Goal: Task Accomplishment & Management: Use online tool/utility

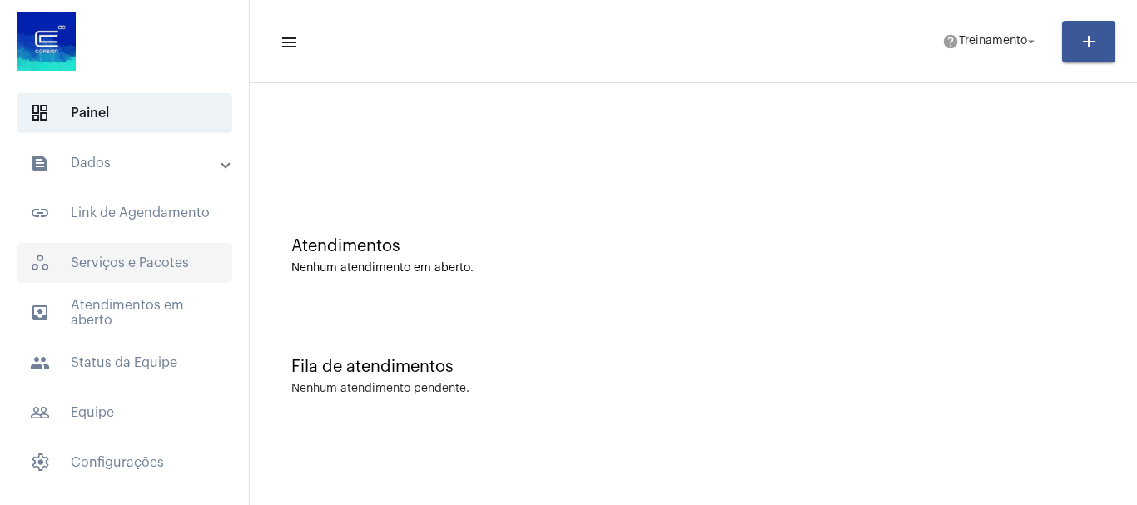
click at [140, 261] on span "workspaces_outlined Serviços e Pacotes" at bounding box center [125, 263] width 216 height 40
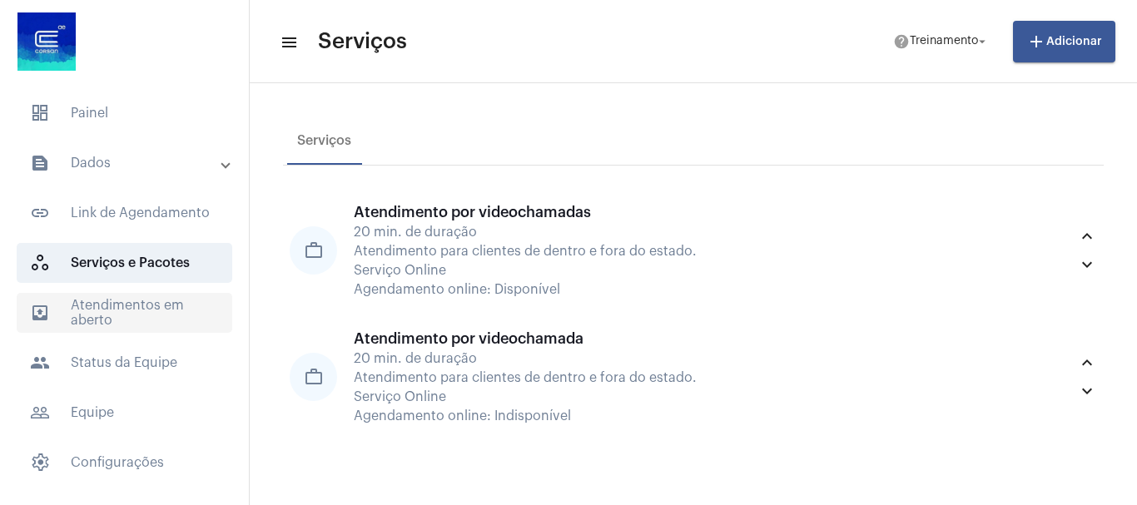
click at [128, 300] on span "outbox_outline Atendimentos em aberto" at bounding box center [125, 313] width 216 height 40
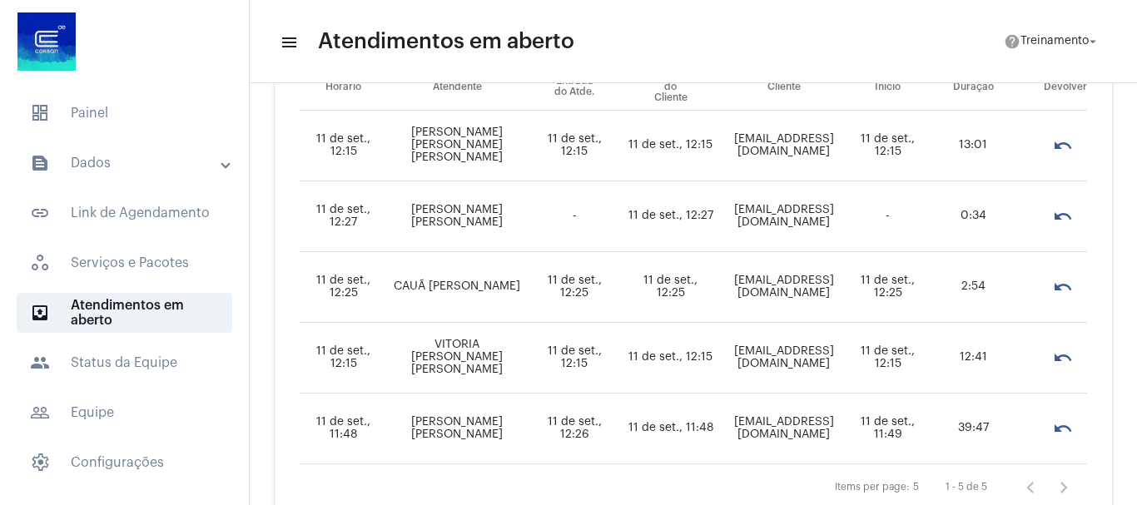
scroll to position [167, 0]
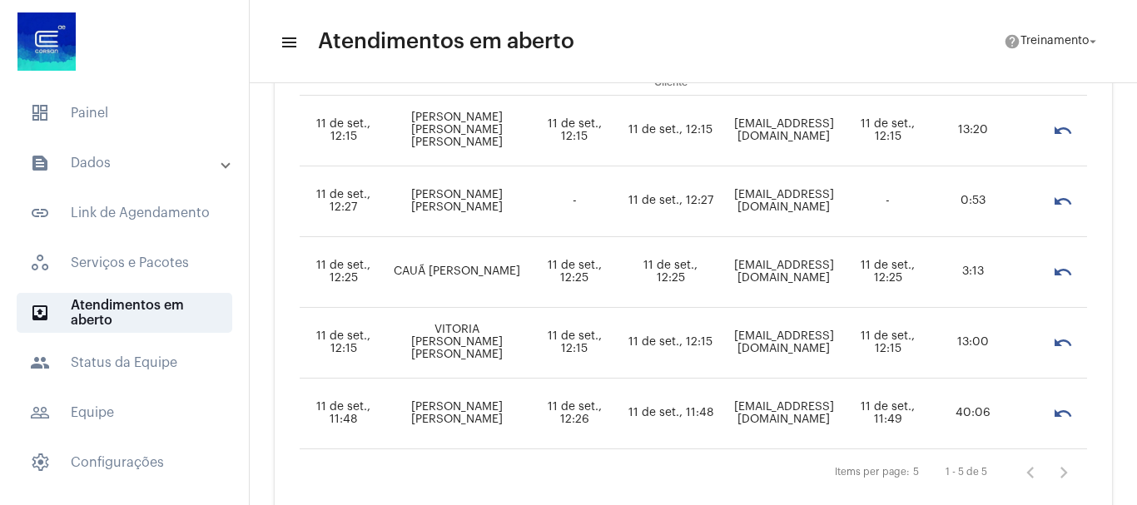
click at [86, 158] on mat-panel-title "text_snippet_outlined Dados" at bounding box center [126, 163] width 192 height 20
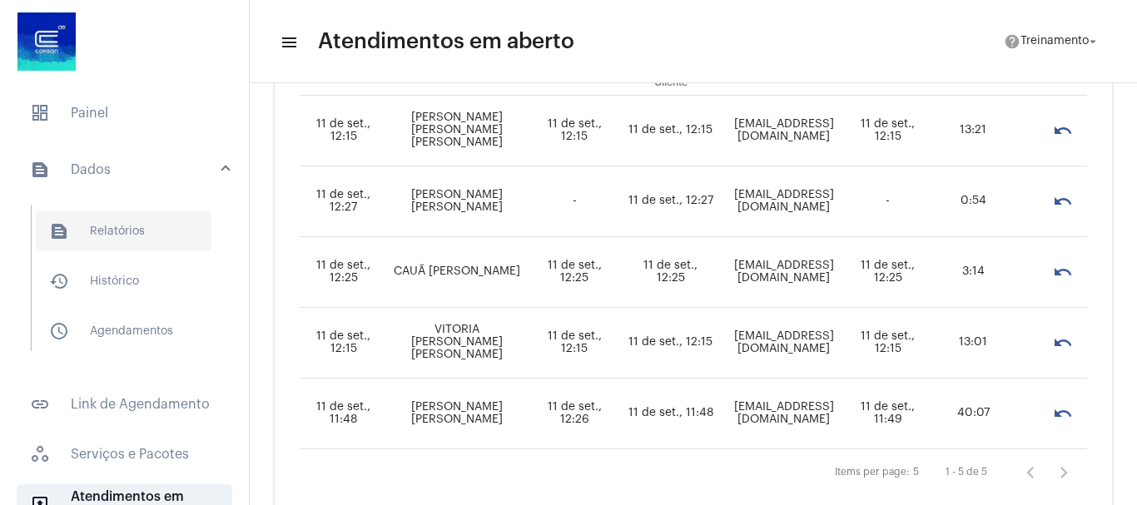
click at [109, 227] on span "text_snippet_outlined Relatórios" at bounding box center [124, 231] width 176 height 40
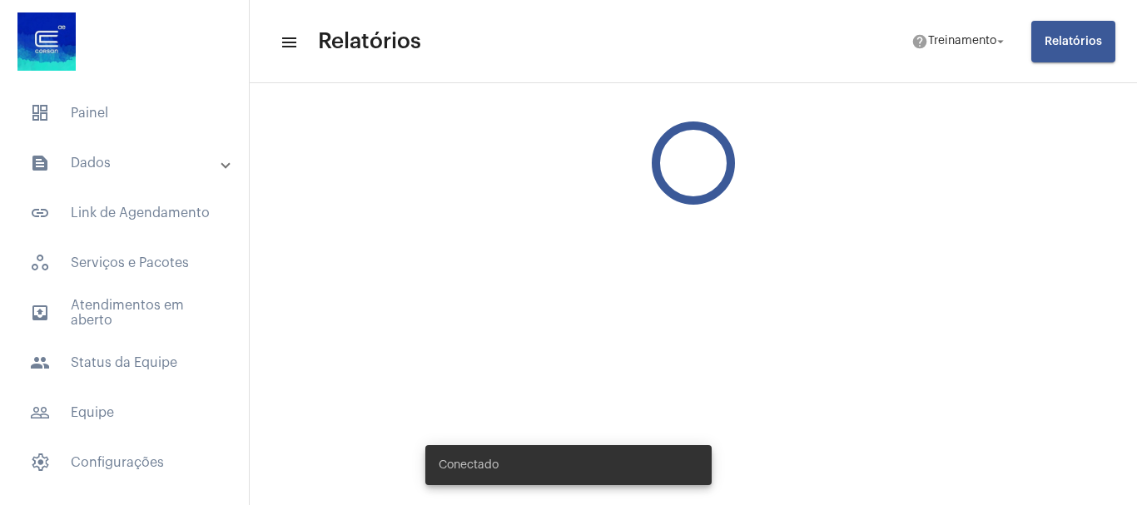
click at [114, 170] on mat-panel-title "text_snippet_outlined Dados" at bounding box center [126, 163] width 192 height 20
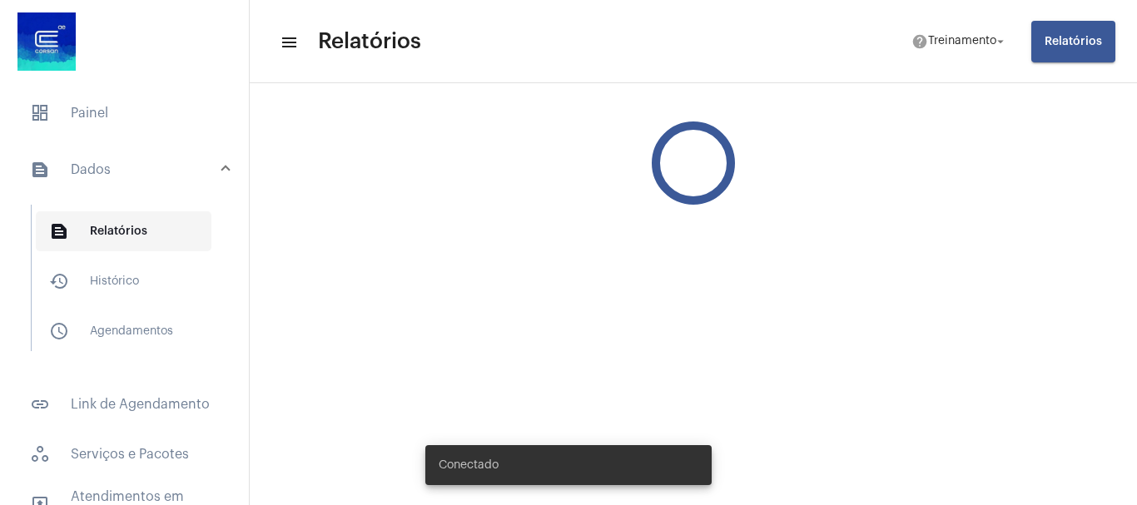
click at [122, 234] on span "text_snippet_outlined Relatórios" at bounding box center [124, 231] width 176 height 40
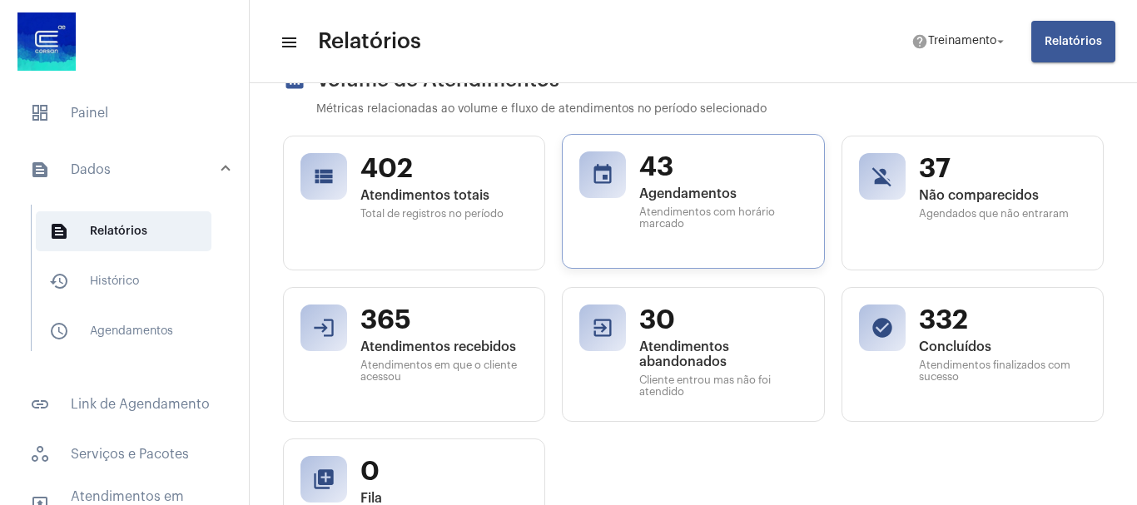
scroll to position [333, 0]
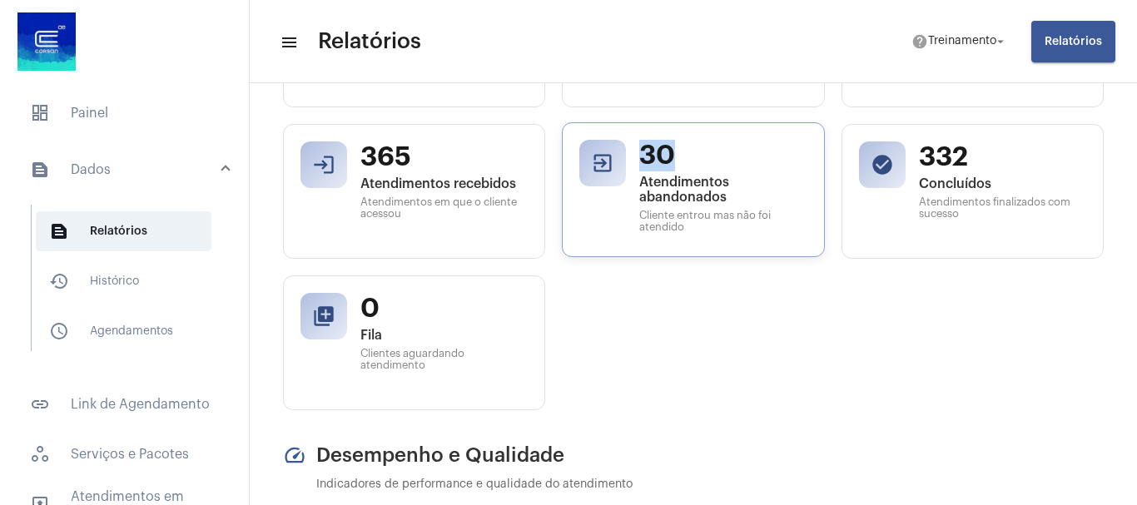
drag, startPoint x: 641, startPoint y: 136, endPoint x: 709, endPoint y: 147, distance: 69.3
click at [709, 147] on div "exit_to_app 30 Atendimentos abandonados Cliente entrou mas não foi atendido" at bounding box center [693, 189] width 262 height 135
click at [683, 309] on div "view_list 402 Atendimentos totais Total de registros no período event 43 Agenda…" at bounding box center [693, 192] width 821 height 438
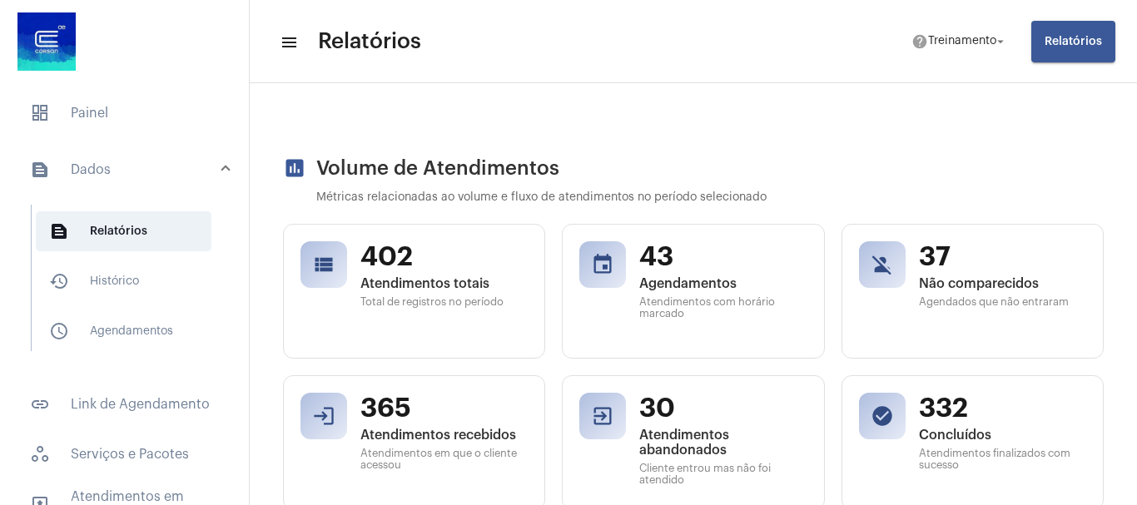
scroll to position [0, 0]
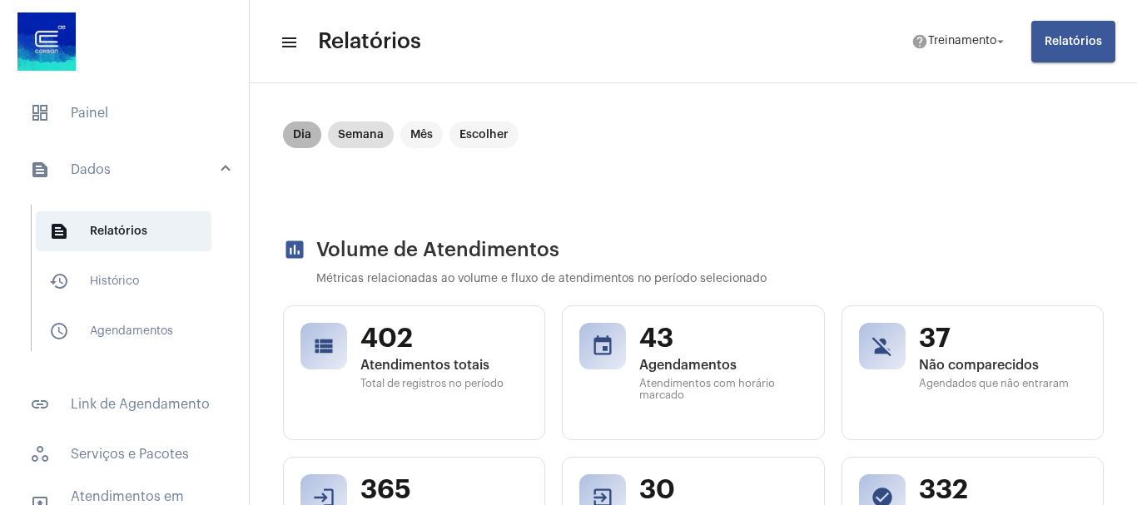
click at [304, 142] on mat-chip "Dia" at bounding box center [302, 135] width 38 height 27
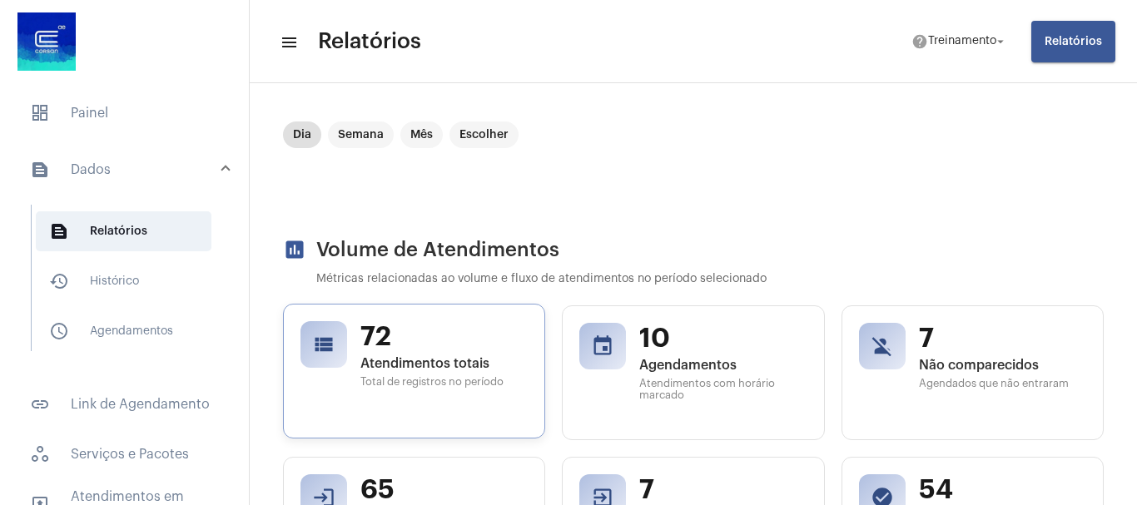
scroll to position [250, 0]
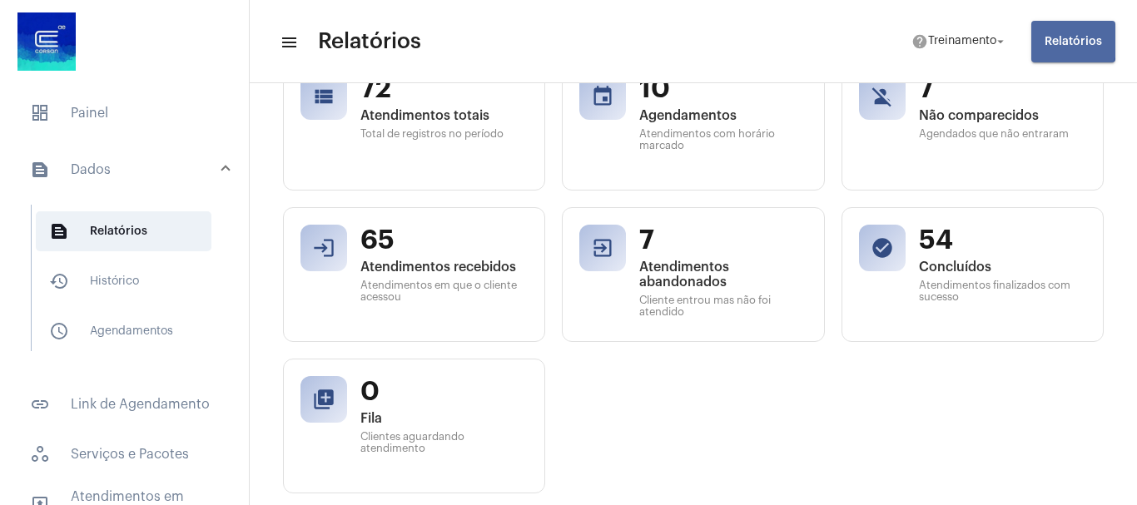
click at [1058, 39] on span "Relatórios" at bounding box center [1073, 42] width 57 height 12
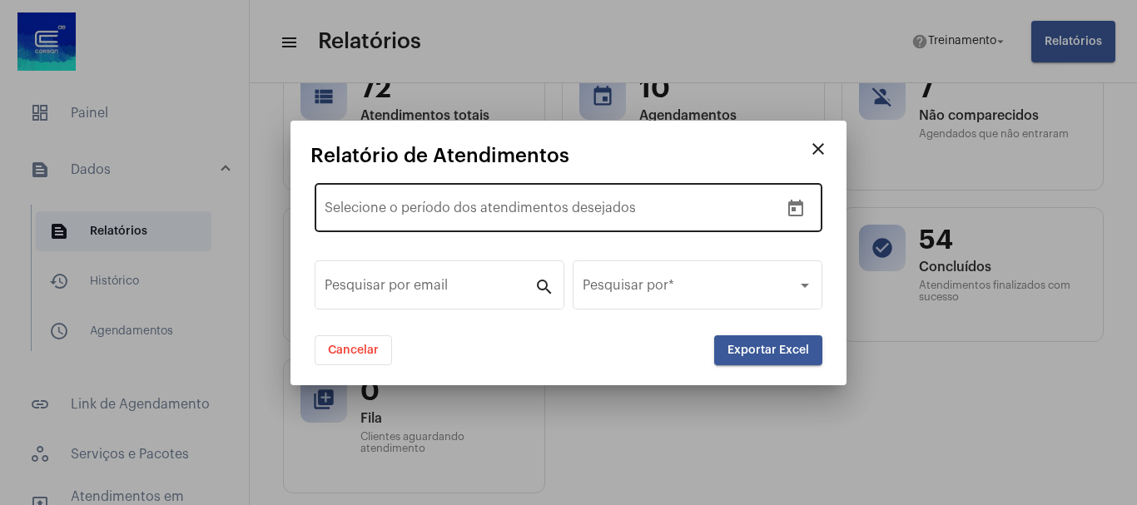
click at [419, 209] on span "–" at bounding box center [417, 211] width 7 height 15
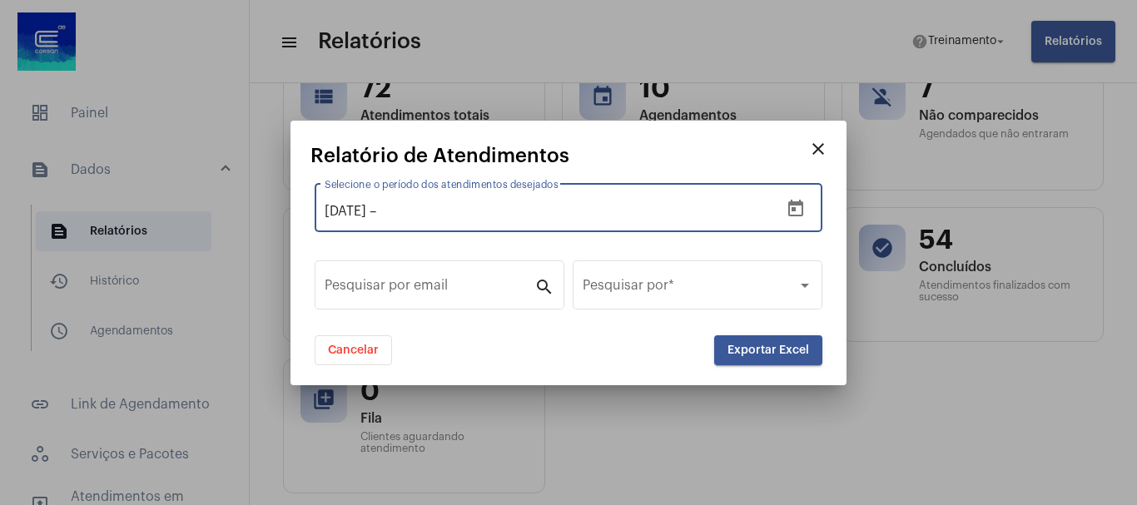
type input "[DATE]"
click at [467, 218] on input "text" at bounding box center [492, 211] width 224 height 15
type input "[DATE]"
click at [773, 352] on span "Exportar Excel" at bounding box center [769, 351] width 82 height 12
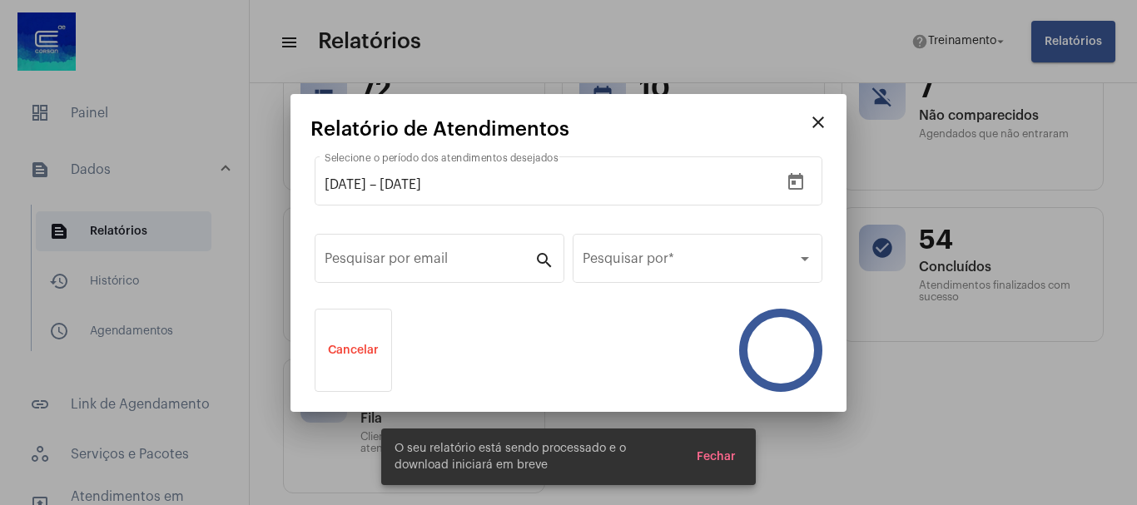
click at [725, 461] on div at bounding box center [568, 252] width 1137 height 505
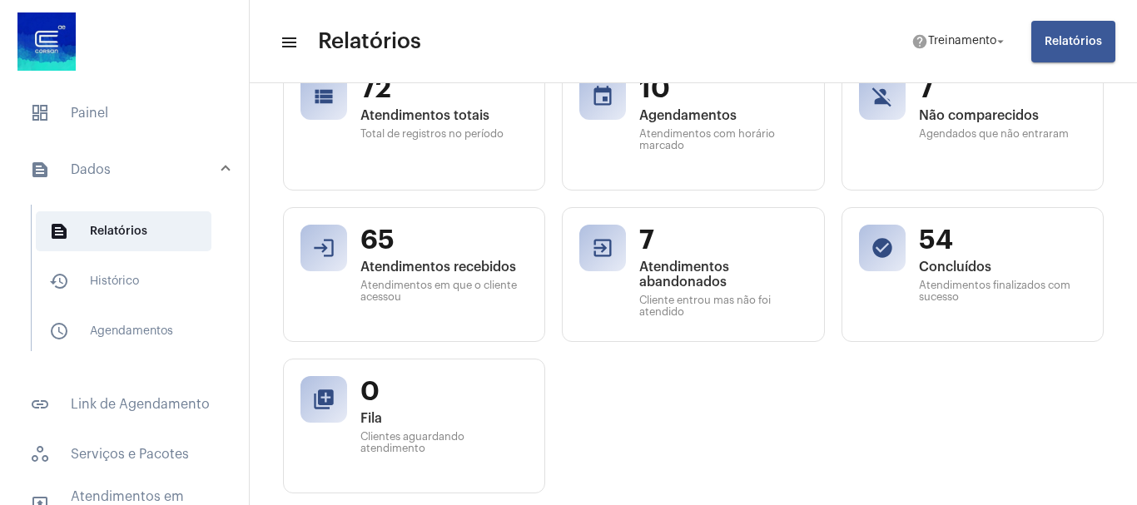
click at [1110, 39] on button "Relatórios" at bounding box center [1073, 42] width 84 height 42
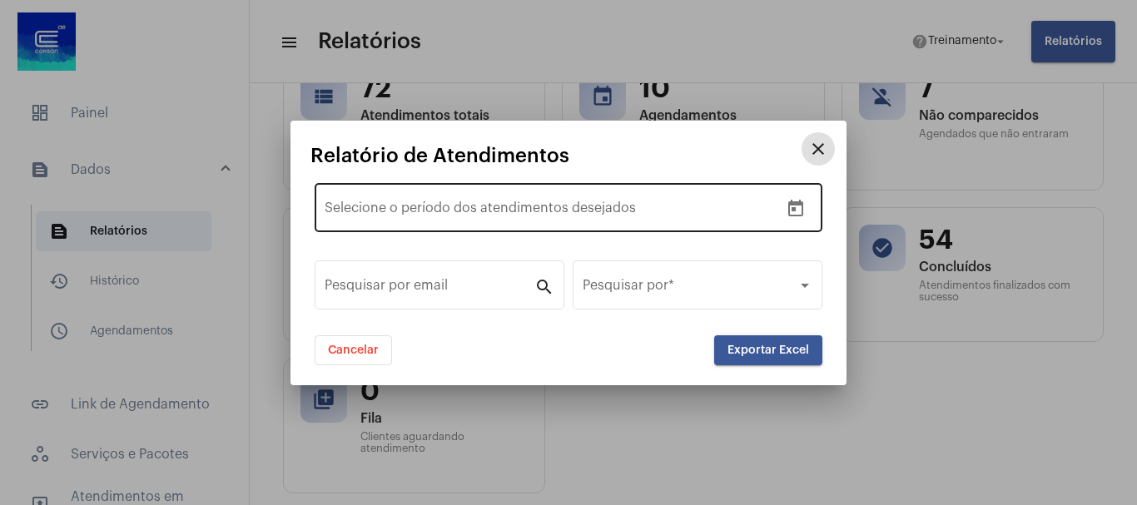
click at [497, 209] on input "text" at bounding box center [536, 211] width 224 height 15
click at [322, 209] on div "Data de início – Selecione o período dos atendimentos desejados" at bounding box center [569, 206] width 508 height 52
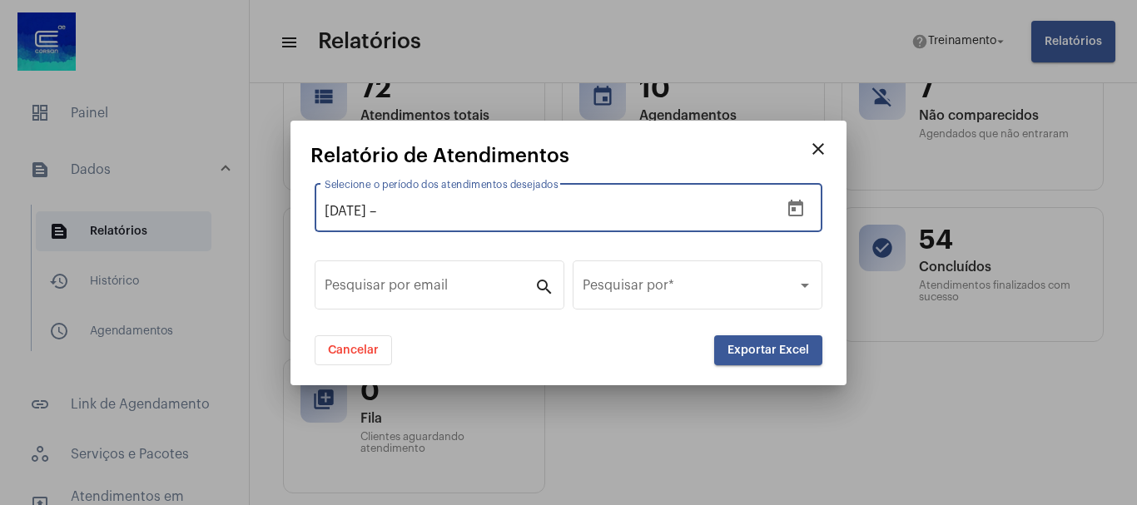
type input "[DATE]"
click at [441, 209] on input "text" at bounding box center [492, 211] width 224 height 15
type input "[DATE]"
click at [755, 354] on span "Exportar Excel" at bounding box center [769, 351] width 82 height 12
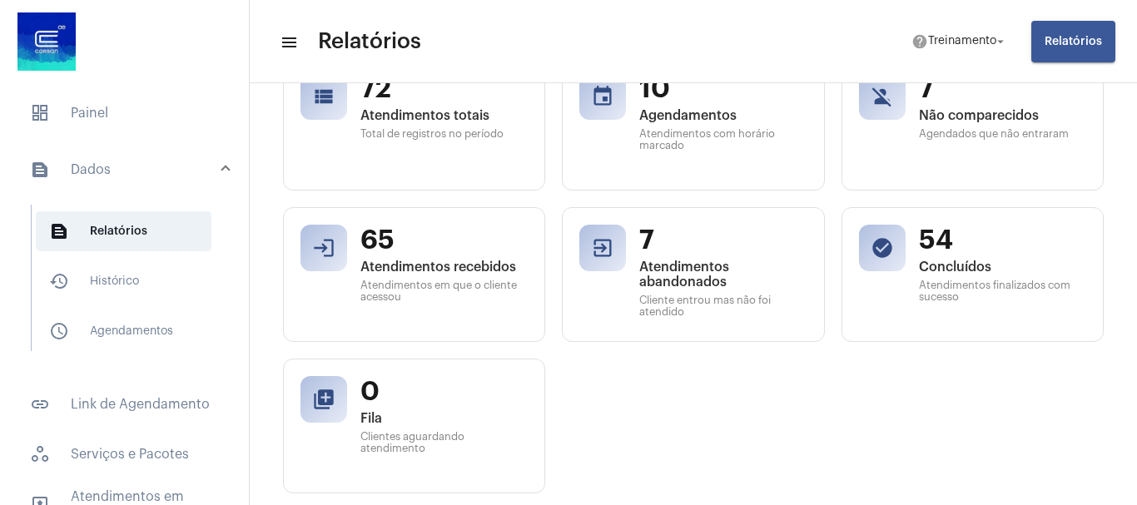
click at [598, 357] on div "view_list 72 Atendimentos totais Total de registros no período event 10 Agendam…" at bounding box center [693, 275] width 821 height 438
drag, startPoint x: 671, startPoint y: 418, endPoint x: 610, endPoint y: 398, distance: 64.0
click at [671, 418] on div "view_list 72 Atendimentos totais Total de registros no período event 10 Agendam…" at bounding box center [693, 275] width 821 height 438
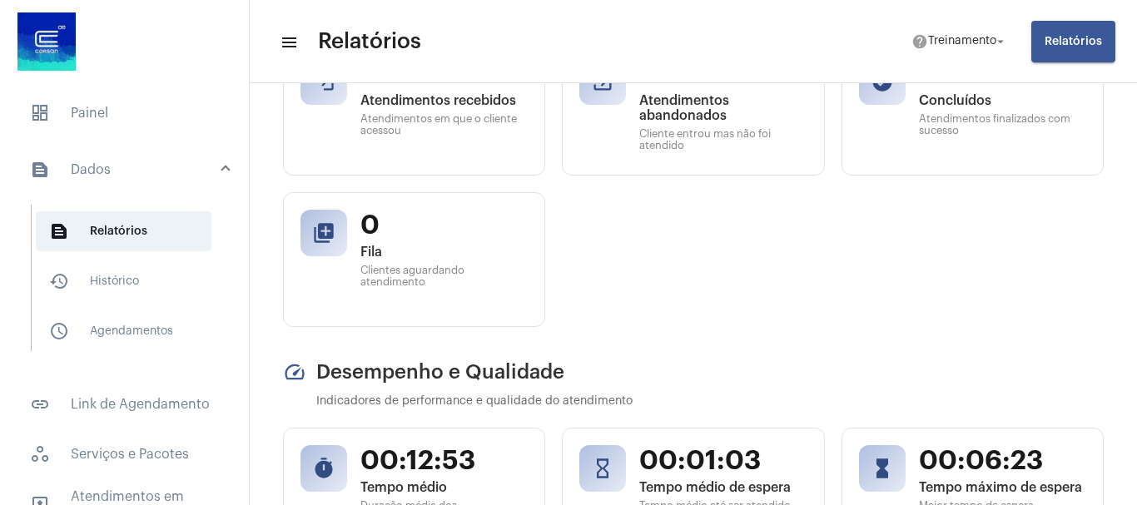
scroll to position [0, 0]
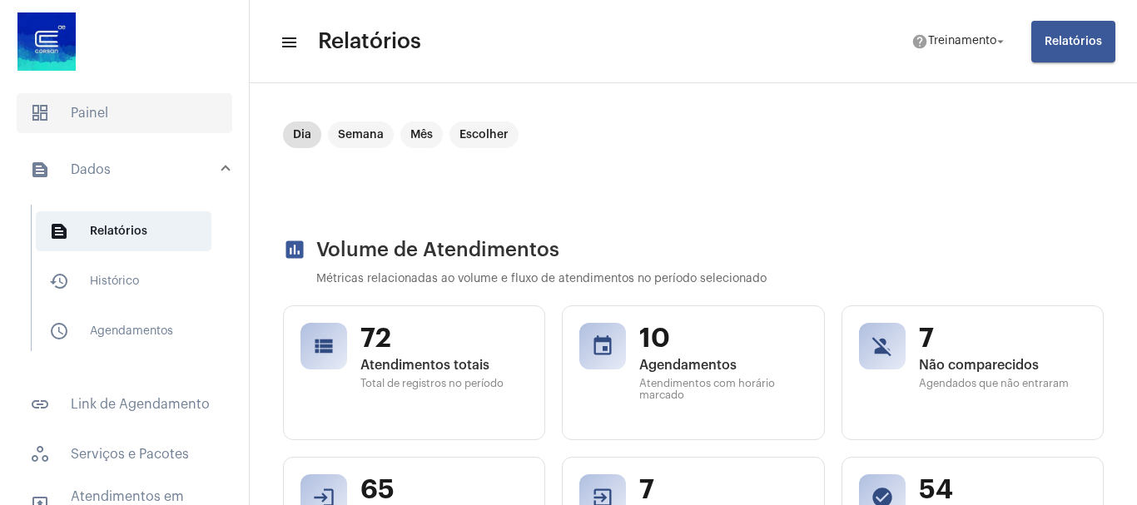
click at [79, 111] on span "dashboard Painel" at bounding box center [125, 113] width 216 height 40
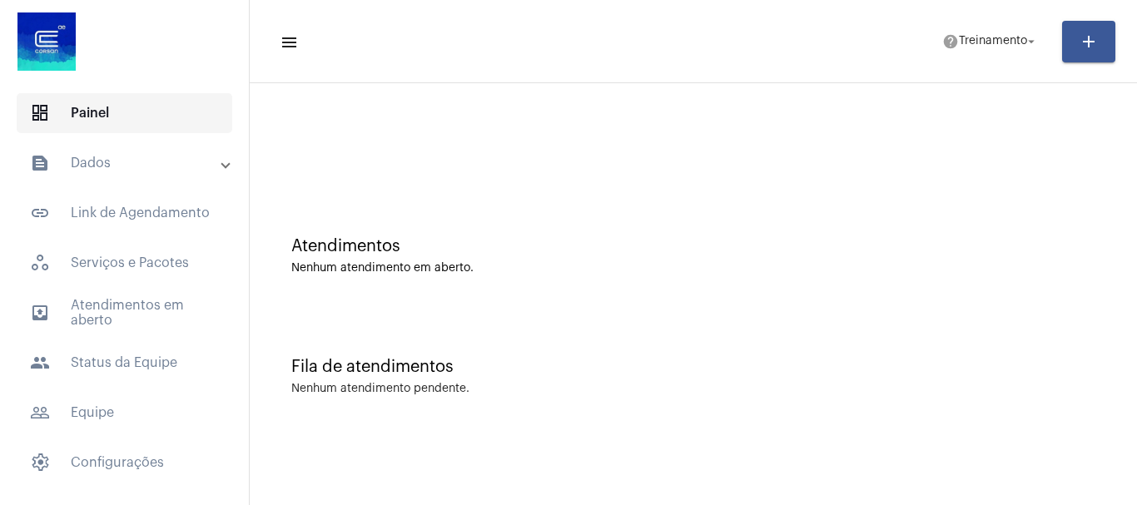
click at [77, 108] on span "dashboard Painel" at bounding box center [125, 113] width 216 height 40
click at [94, 113] on span "dashboard Painel" at bounding box center [125, 113] width 216 height 40
click at [118, 320] on span "outbox_outline Atendimentos em aberto" at bounding box center [125, 313] width 216 height 40
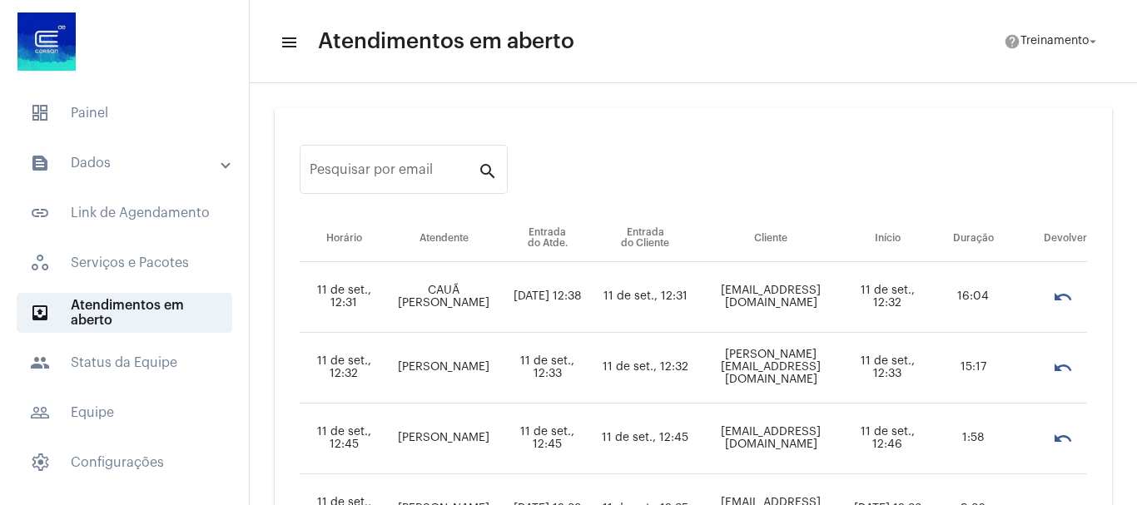
click at [93, 165] on mat-panel-title "text_snippet_outlined Dados" at bounding box center [126, 163] width 192 height 20
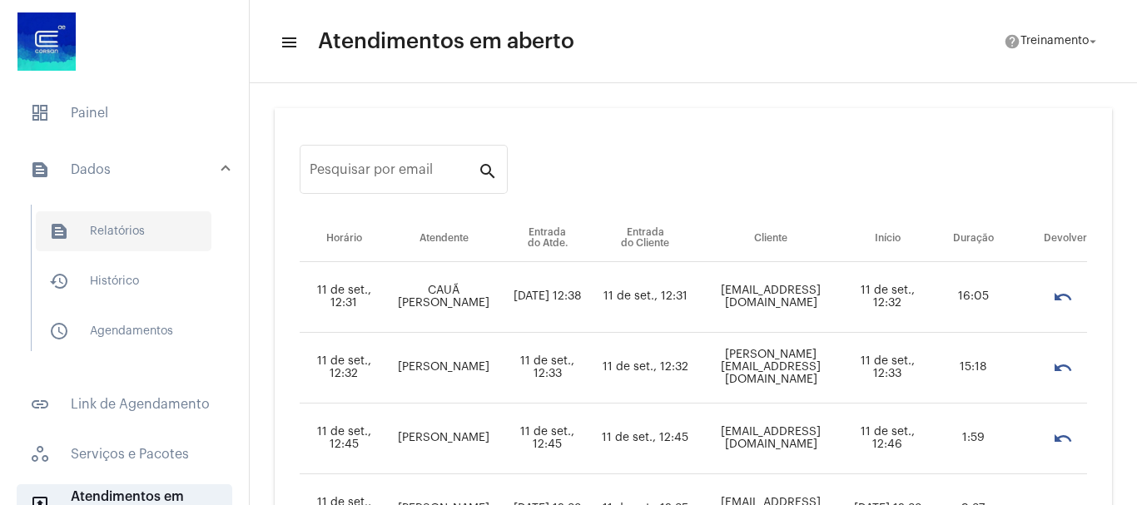
click at [114, 230] on span "text_snippet_outlined Relatórios" at bounding box center [124, 231] width 176 height 40
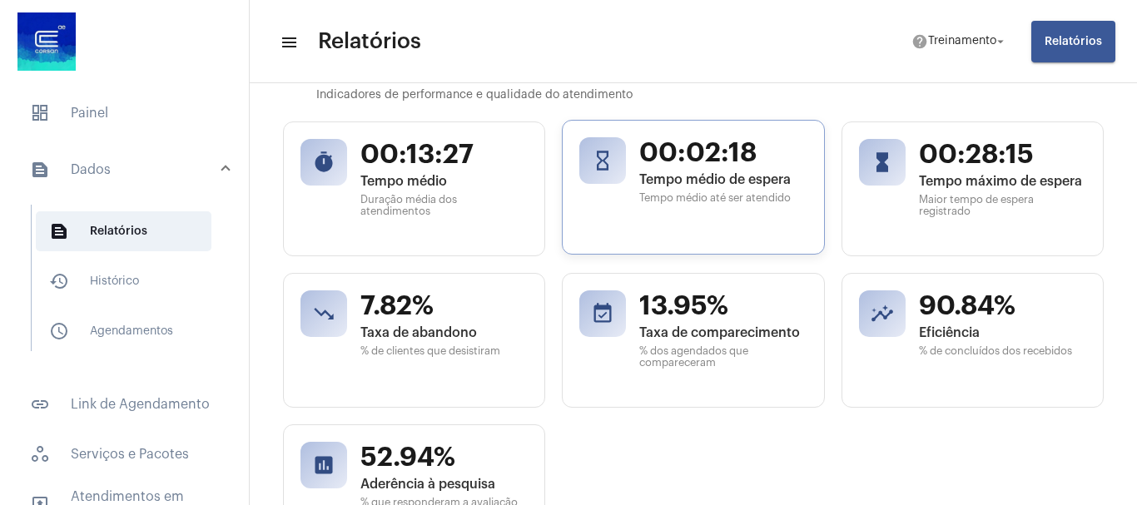
scroll to position [749, 0]
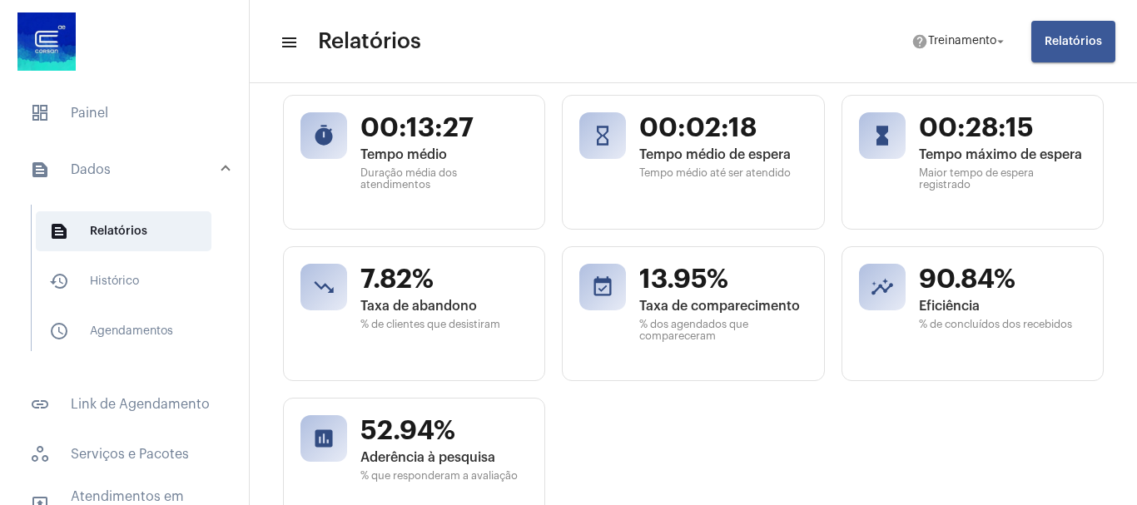
click at [1071, 48] on button "Relatórios" at bounding box center [1073, 42] width 84 height 42
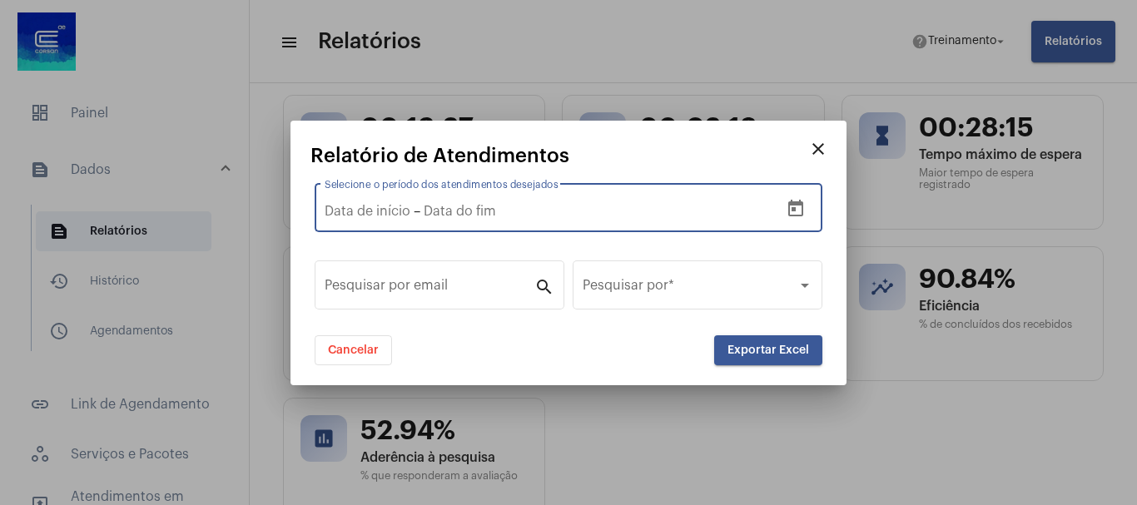
click at [368, 206] on input "Selecione o período dos atendimentos desejados" at bounding box center [368, 211] width 86 height 15
type input "0"
type input "[DATE]"
click at [759, 338] on button "Exportar Excel" at bounding box center [768, 351] width 108 height 30
